Goal: Task Accomplishment & Management: Complete application form

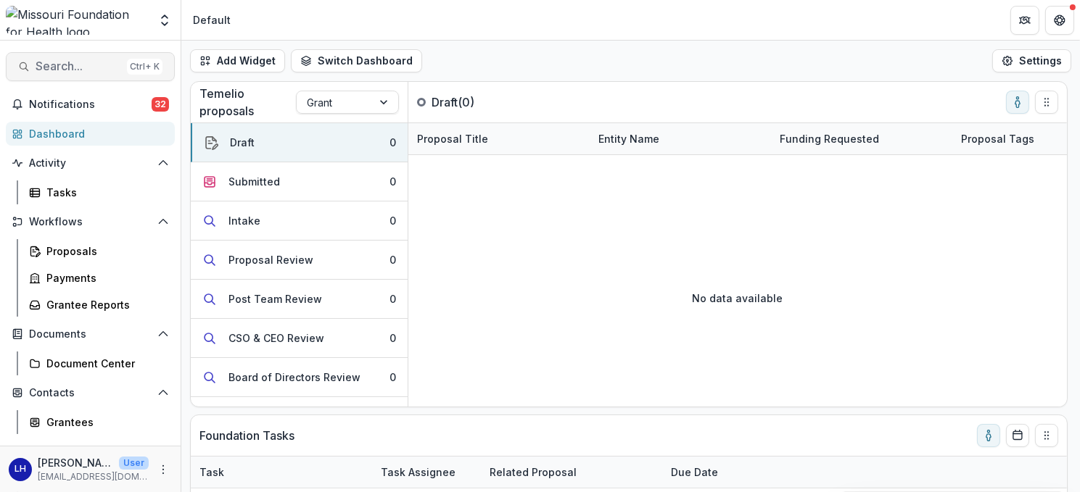
click at [70, 59] on span "Search..." at bounding box center [79, 66] width 86 height 14
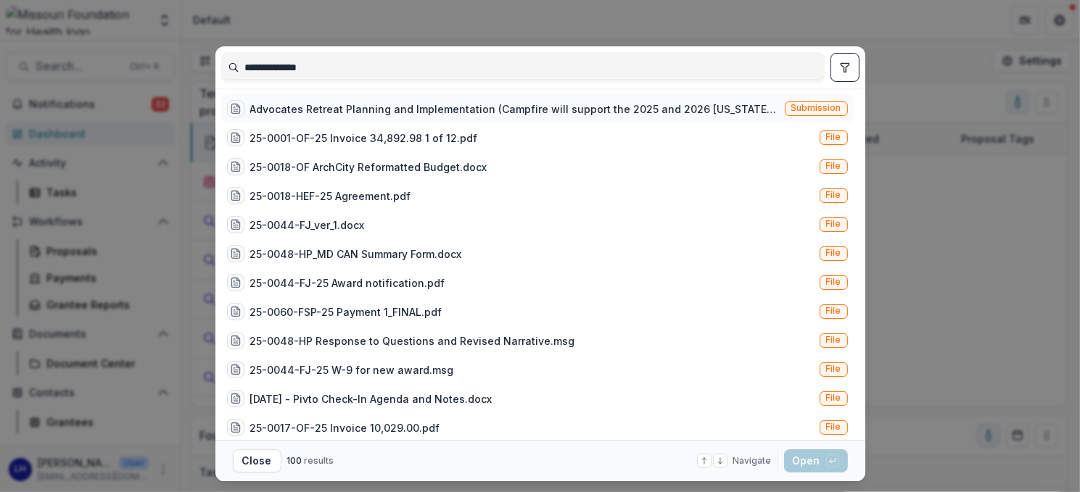
type input "**********"
click at [408, 103] on div "Advocates Retreat Planning and Implementation (Campfire will support the 2025 a…" at bounding box center [514, 109] width 529 height 15
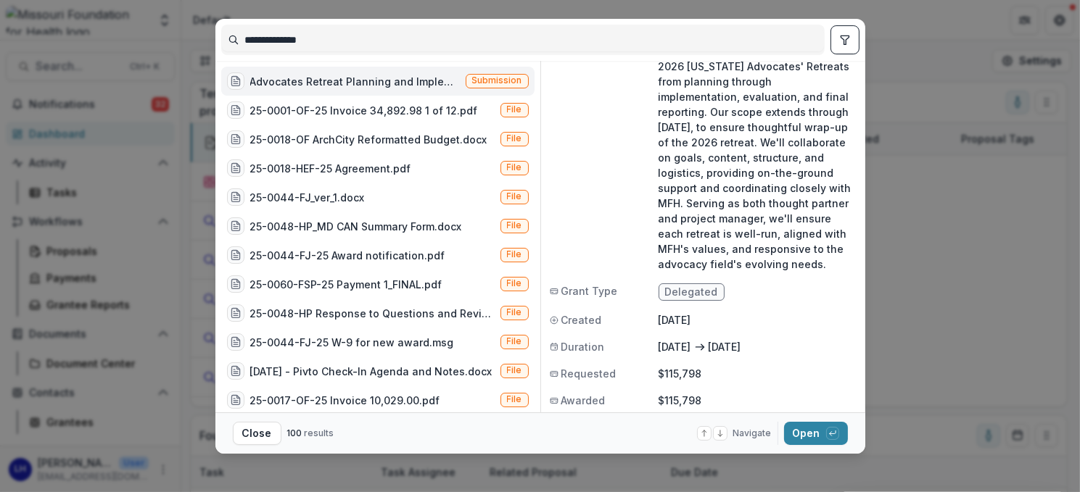
scroll to position [35, 0]
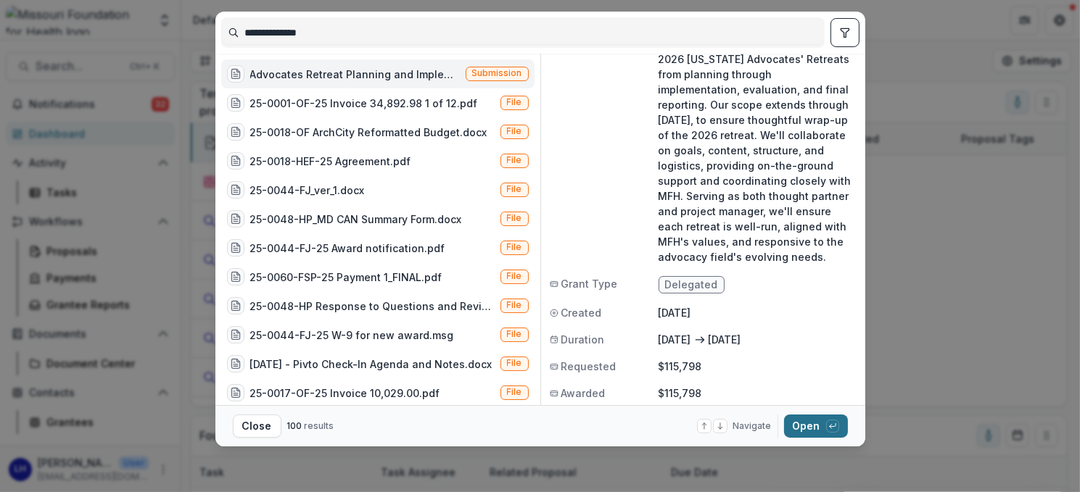
click at [812, 423] on button "Open with enter key" at bounding box center [816, 426] width 64 height 23
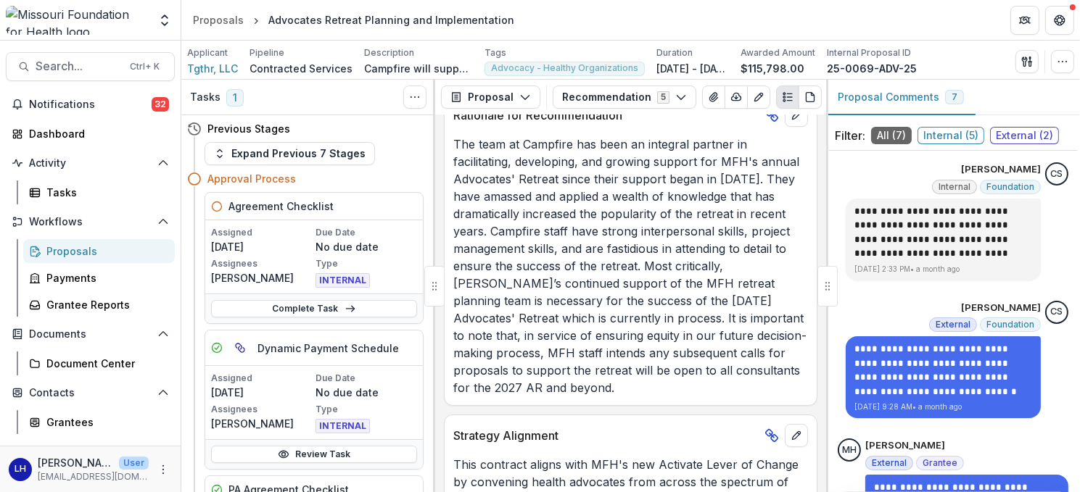
scroll to position [505, 0]
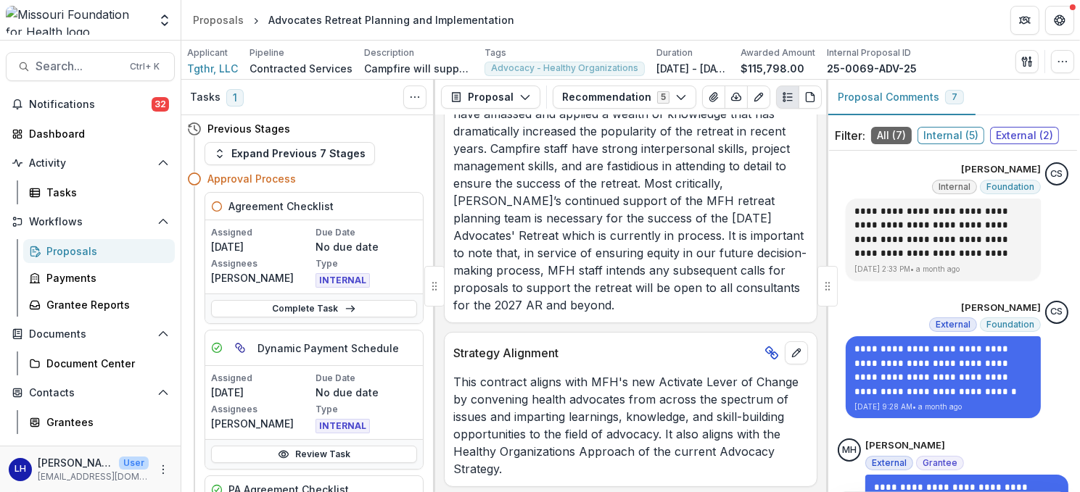
click at [955, 134] on span "Internal ( 5 )" at bounding box center [950, 135] width 67 height 17
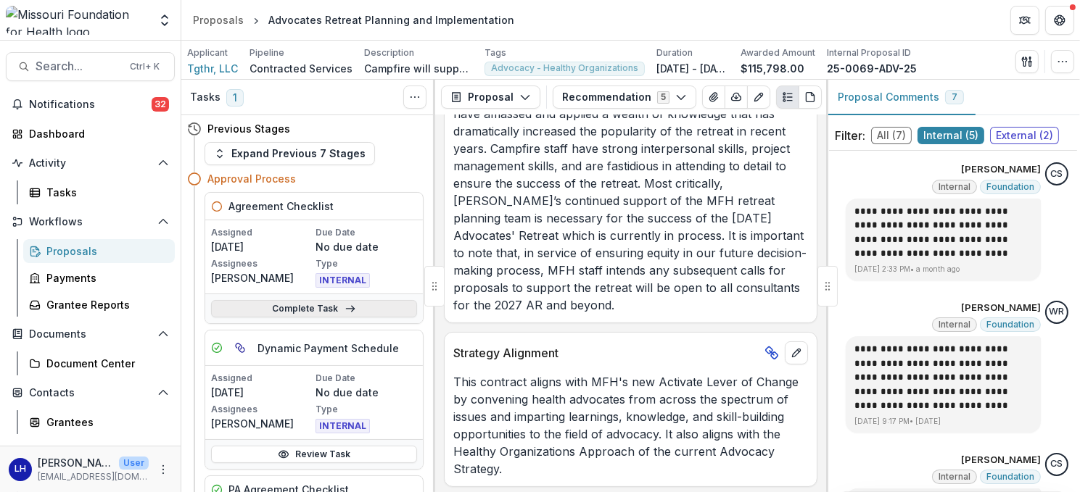
click at [291, 305] on link "Complete Task" at bounding box center [314, 308] width 206 height 17
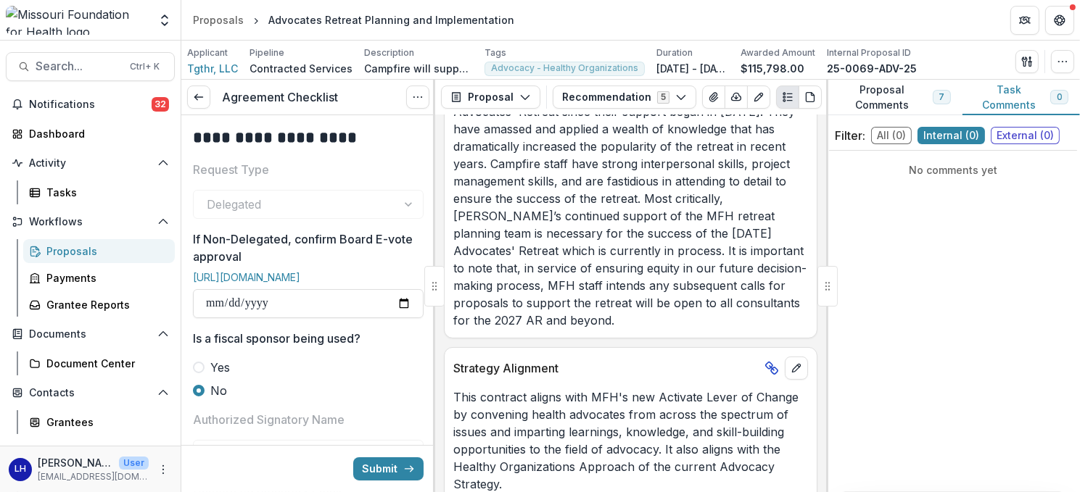
scroll to position [505, 0]
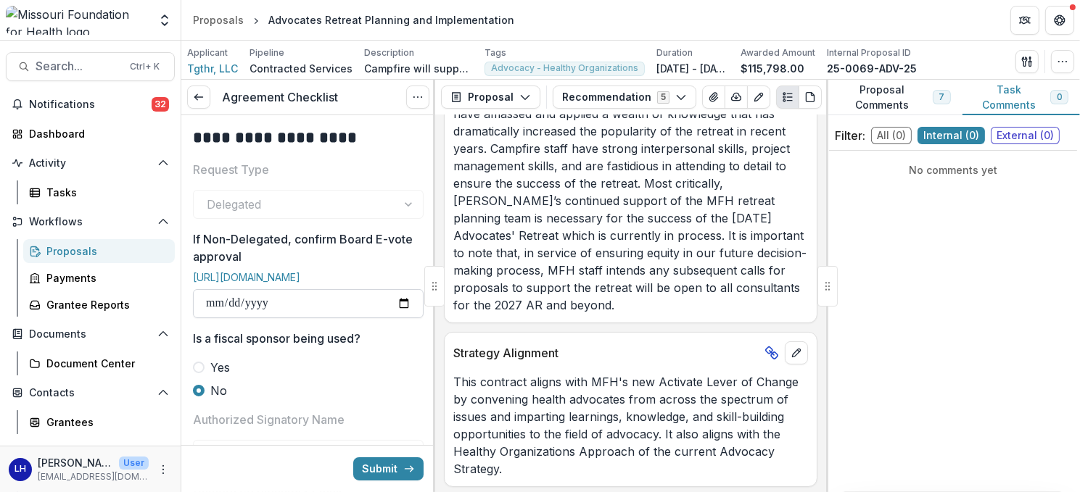
click at [395, 313] on input "If Non-Delegated, confirm Board E-vote approval" at bounding box center [308, 303] width 231 height 29
type input "**********"
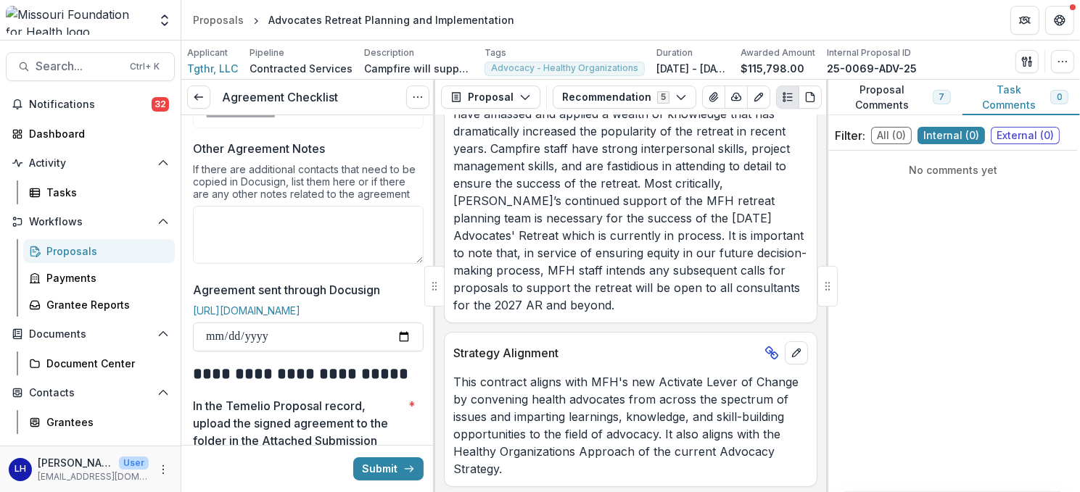
scroll to position [435, 0]
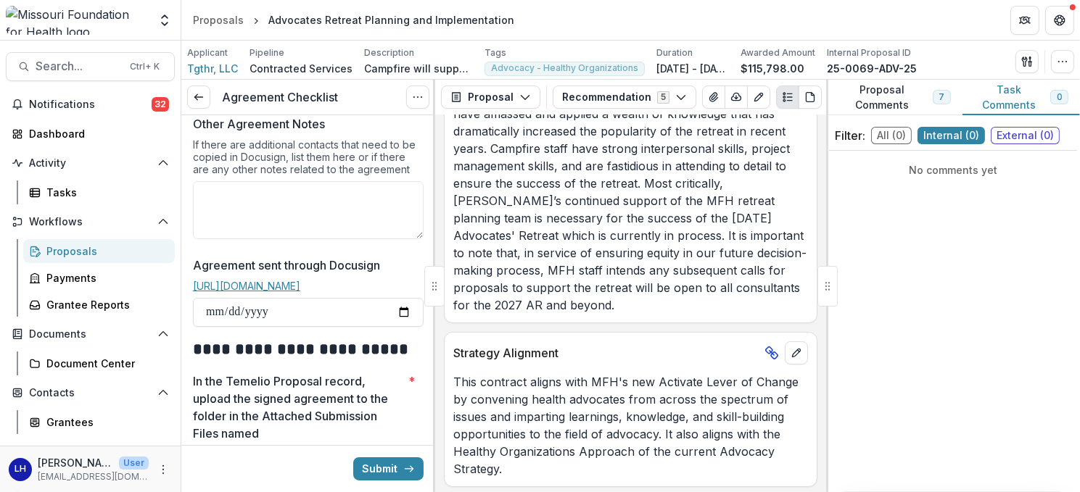
click at [300, 292] on link "[URL][DOMAIN_NAME]" at bounding box center [246, 286] width 107 height 12
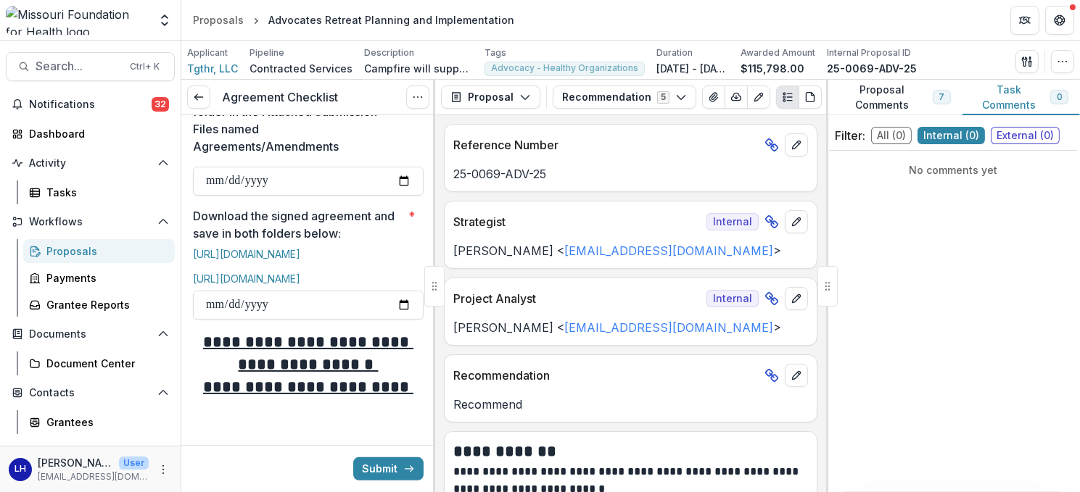
scroll to position [798, 0]
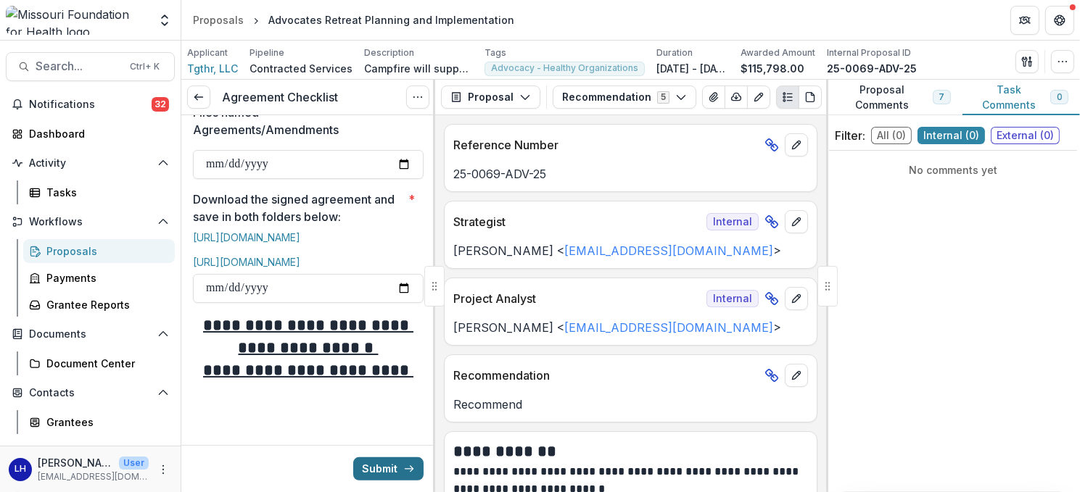
click at [381, 466] on button "Submit" at bounding box center [388, 469] width 70 height 23
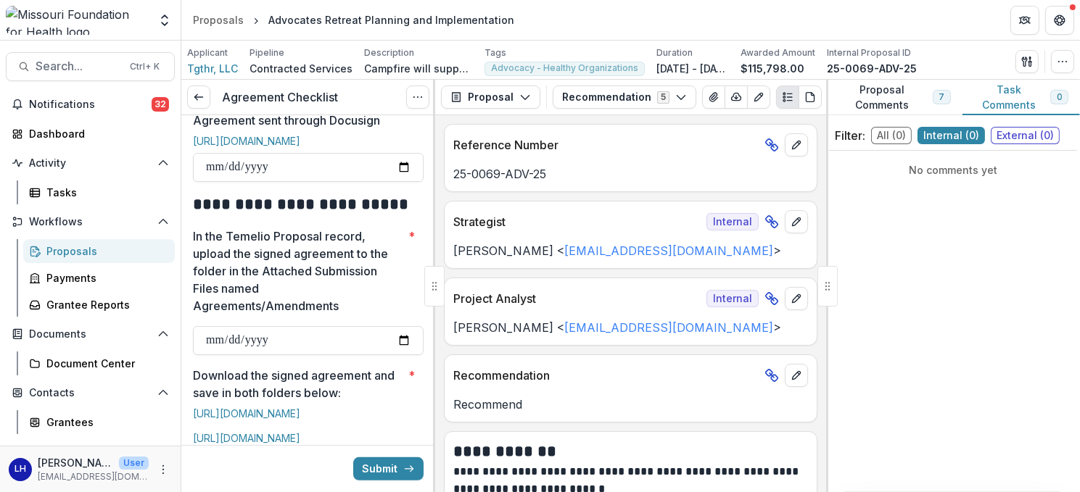
click at [381, 308] on p "In the Temelio Proposal record, upload the signed agreement to the folder in th…" at bounding box center [298, 271] width 210 height 87
click at [381, 326] on input "In the Temelio Proposal record, upload the signed agreement to the folder in th…" at bounding box center [308, 340] width 231 height 29
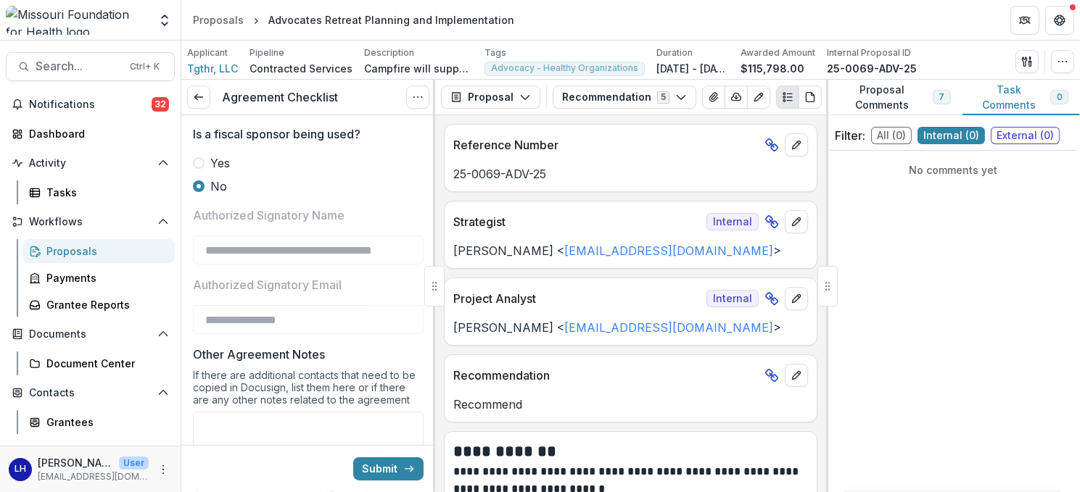
scroll to position [0, 0]
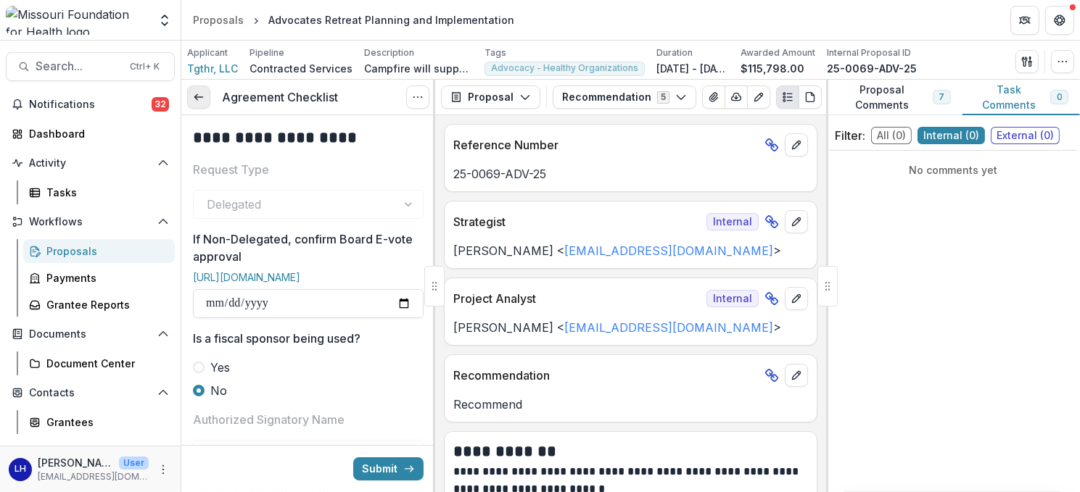
click at [197, 99] on polyline at bounding box center [195, 98] width 3 height 6
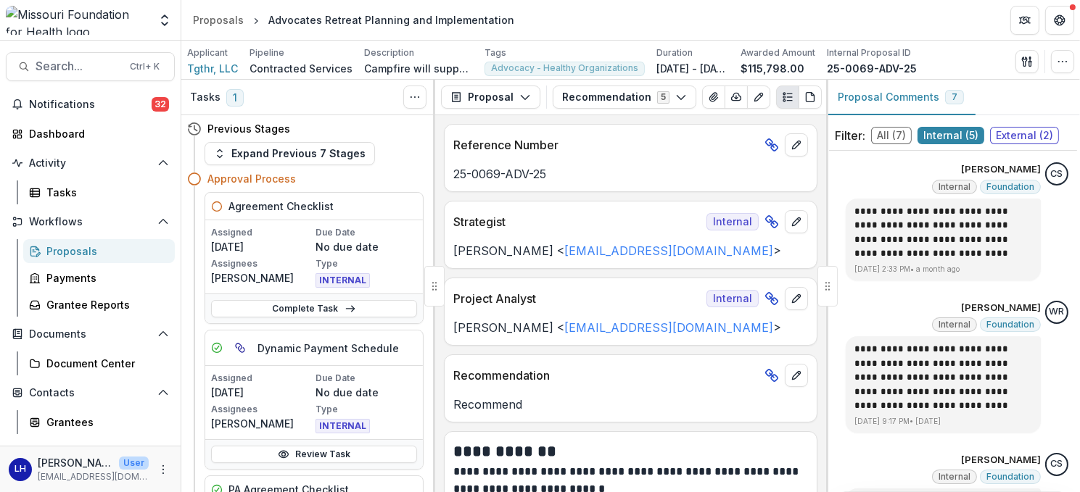
click at [372, 243] on p "No due date" at bounding box center [366, 246] width 102 height 15
click at [373, 242] on p "No due date" at bounding box center [366, 246] width 102 height 15
click at [387, 252] on p "No due date" at bounding box center [366, 246] width 102 height 15
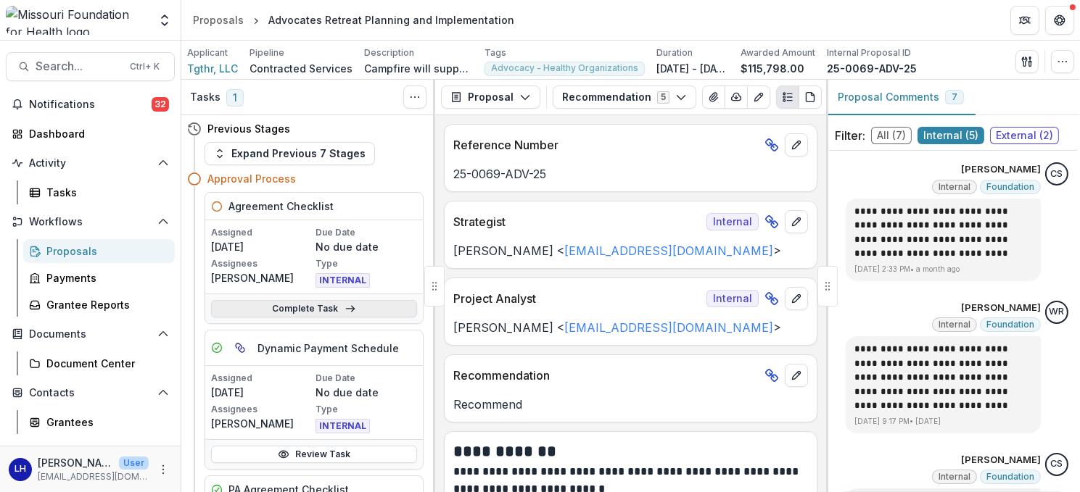
click at [351, 308] on polyline at bounding box center [352, 310] width 3 height 6
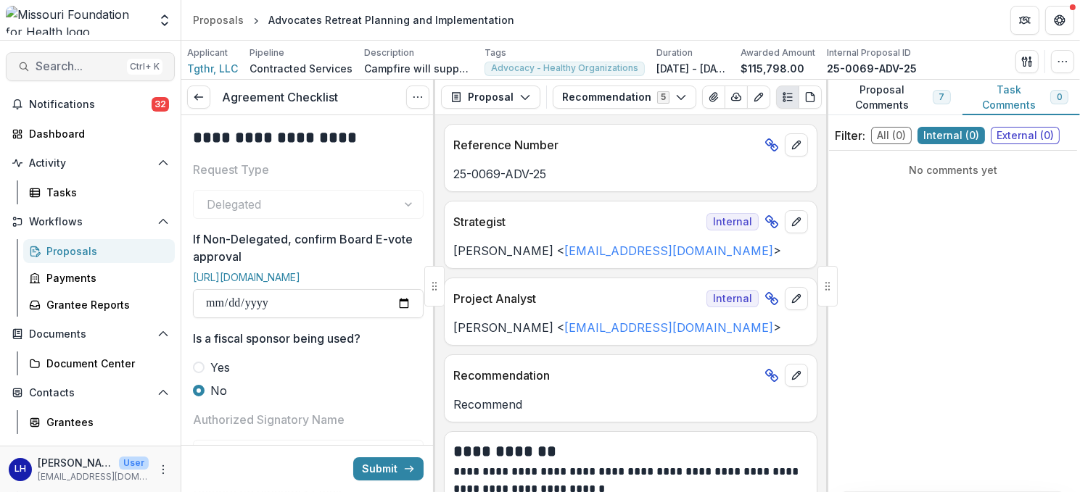
click at [48, 64] on span "Search..." at bounding box center [79, 66] width 86 height 14
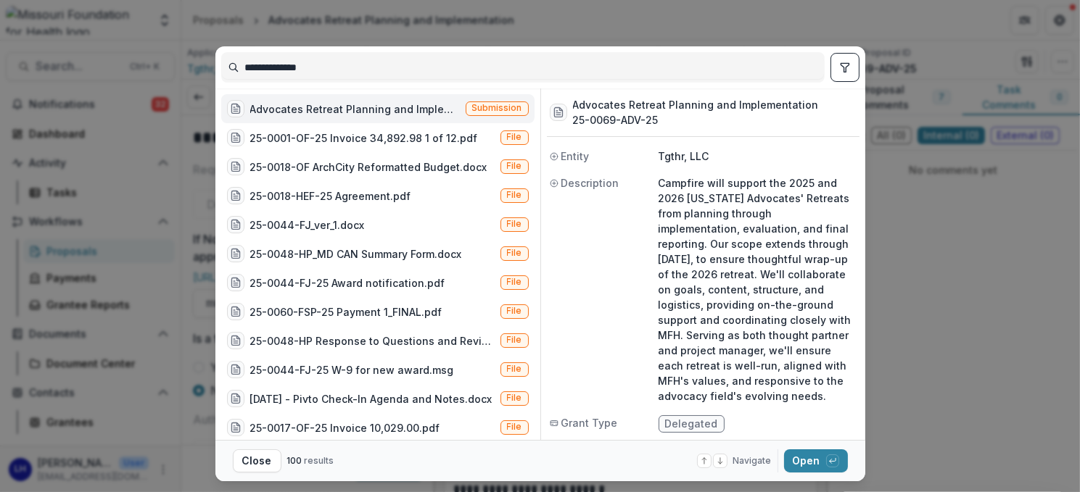
drag, startPoint x: 339, startPoint y: 67, endPoint x: 238, endPoint y: 65, distance: 101.6
click at [236, 66] on input "**********" at bounding box center [523, 67] width 602 height 23
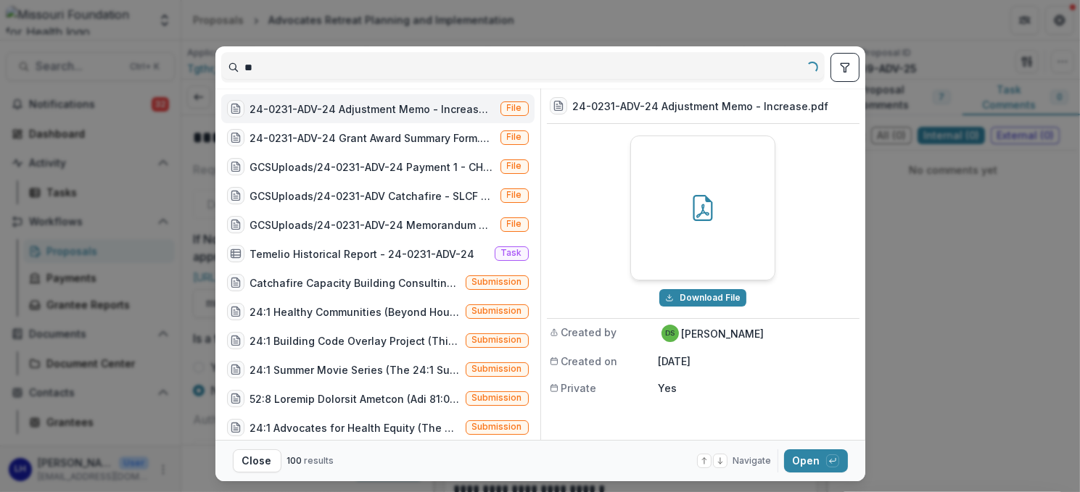
type input "*"
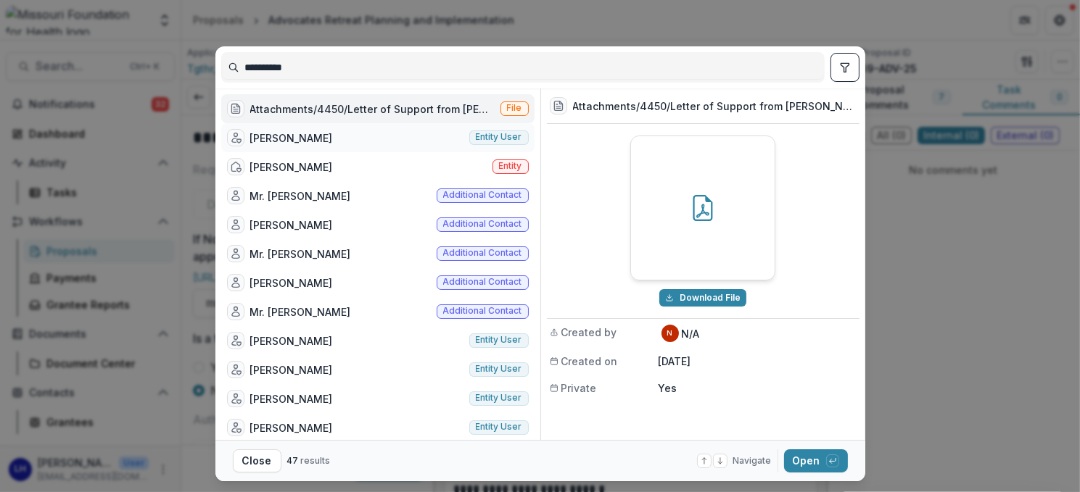
type input "**********"
click at [314, 137] on div "[PERSON_NAME]" at bounding box center [291, 138] width 83 height 15
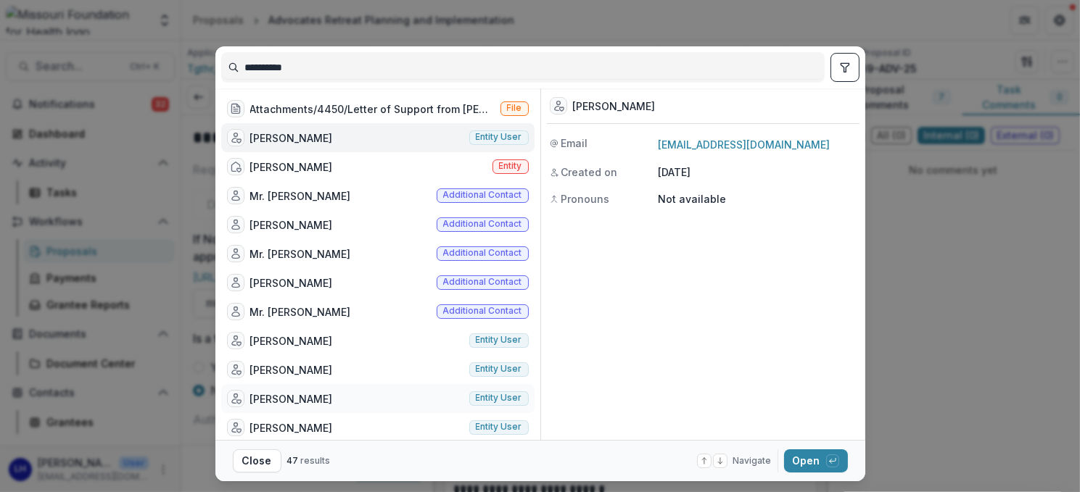
drag, startPoint x: 240, startPoint y: 460, endPoint x: 373, endPoint y: 395, distance: 148.6
click at [240, 460] on button "Close" at bounding box center [257, 461] width 49 height 23
